Goal: Task Accomplishment & Management: Manage account settings

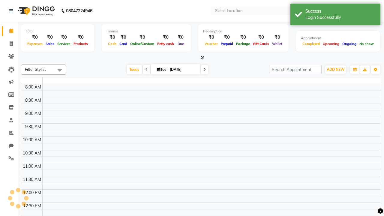
select select "en"
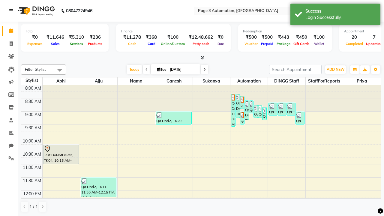
click at [12, 11] on icon at bounding box center [11, 11] width 4 height 4
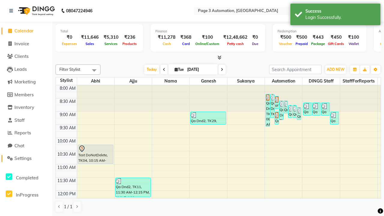
click at [26, 158] on span "Settings" at bounding box center [22, 158] width 17 height 6
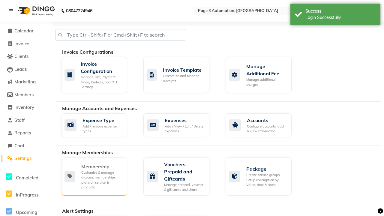
click at [102, 166] on div "Membership" at bounding box center [101, 166] width 41 height 7
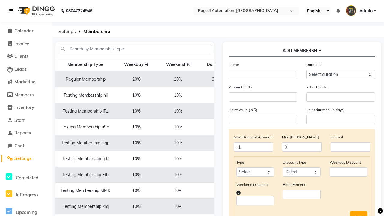
click at [12, 11] on icon at bounding box center [11, 11] width 4 height 4
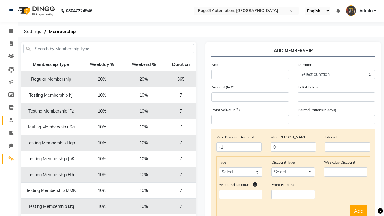
click at [9, 120] on span at bounding box center [11, 120] width 10 height 7
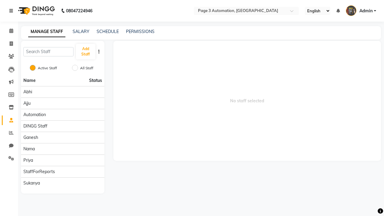
click at [12, 11] on icon at bounding box center [11, 11] width 4 height 4
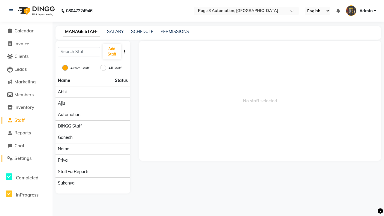
click at [26, 158] on span "Settings" at bounding box center [22, 158] width 17 height 6
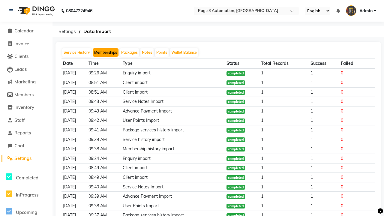
click at [105, 52] on button "Memberships" at bounding box center [106, 52] width 26 height 8
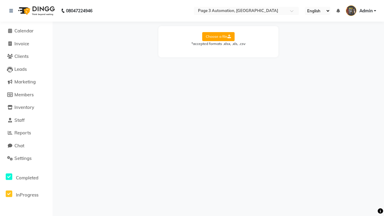
select select "Sheet1"
select select "Client Name"
select select "Mobile"
select select "Start Date"
select select "End Date"
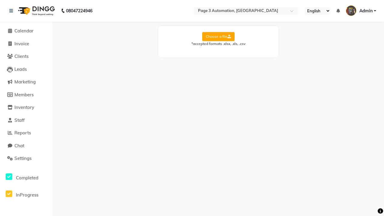
select select "Employee"
select select "Membership Name"
select select "Credit Balance"
select select "Amount"
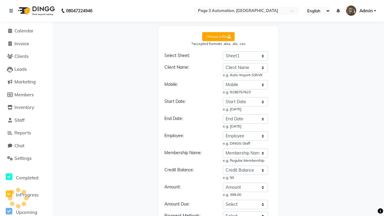
select select "DD/MM/YYYY"
select select "Membership"
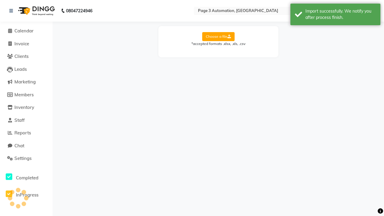
scroll to position [0, 0]
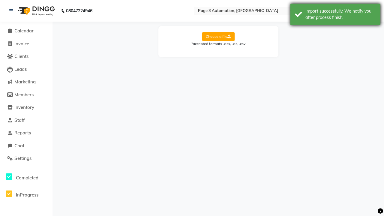
click at [335, 15] on div "Import successfully. We notify you after process finish." at bounding box center [340, 14] width 70 height 13
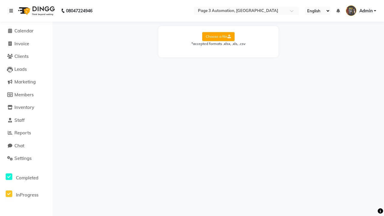
click at [12, 11] on icon at bounding box center [11, 11] width 4 height 4
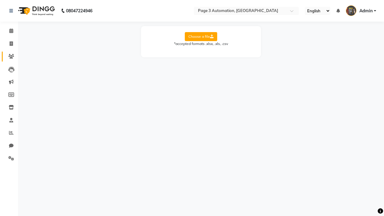
click at [9, 56] on icon at bounding box center [11, 56] width 6 height 4
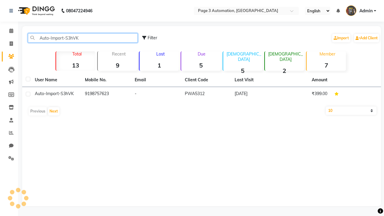
type input "Auto-Import-S3hVK"
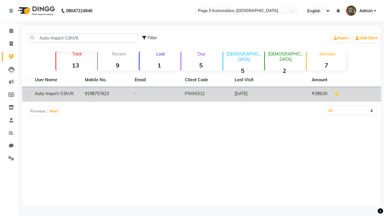
click at [201, 94] on td "PWA5312" at bounding box center [206, 94] width 50 height 15
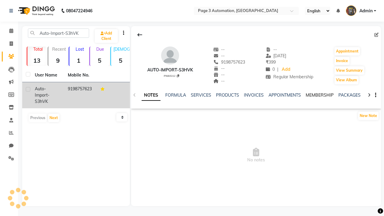
click at [319, 95] on link "MEMBERSHIP" at bounding box center [319, 94] width 28 height 5
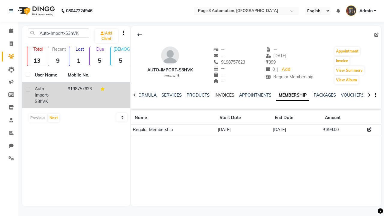
click at [224, 95] on link "INVOICES" at bounding box center [224, 94] width 20 height 5
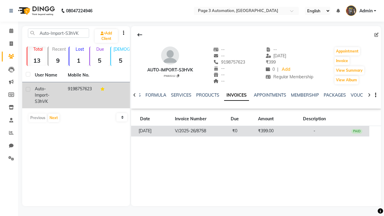
click at [256, 131] on td "₹399.00" at bounding box center [265, 131] width 37 height 10
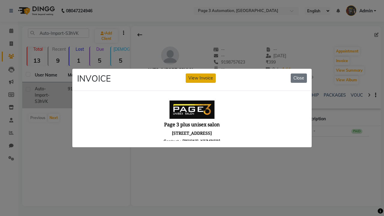
click at [200, 73] on button "View Invoice" at bounding box center [201, 77] width 30 height 9
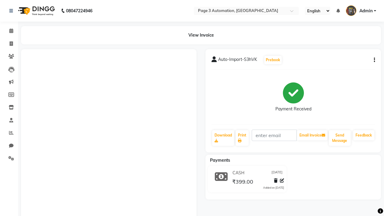
click at [373, 60] on button "button" at bounding box center [373, 60] width 4 height 6
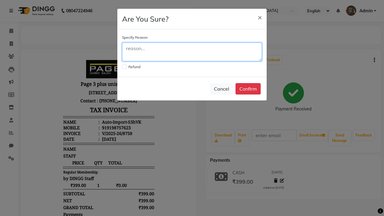
click at [192, 52] on textarea at bounding box center [192, 52] width 140 height 19
type textarea "Testing"
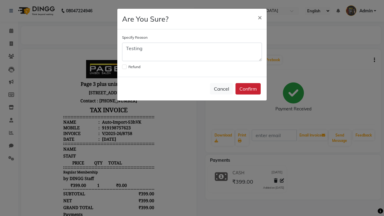
click at [248, 89] on button "Confirm" at bounding box center [247, 88] width 25 height 11
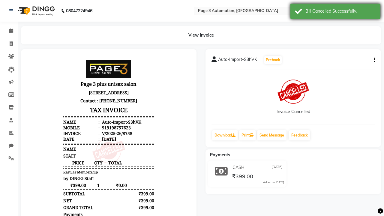
click at [335, 12] on div "Bill Cancelled Successfully." at bounding box center [340, 11] width 70 height 6
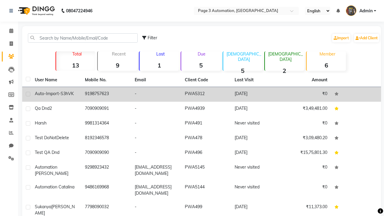
click at [28, 94] on label at bounding box center [28, 94] width 4 height 4
click at [28, 94] on input "checkbox" at bounding box center [28, 94] width 4 height 4
checkbox input "true"
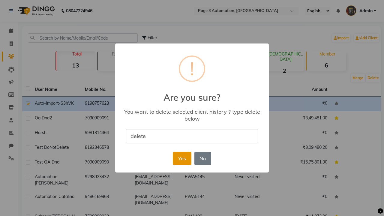
type input "delete"
click at [182, 158] on button "Yes" at bounding box center [182, 158] width 18 height 13
